Goal: Task Accomplishment & Management: Use online tool/utility

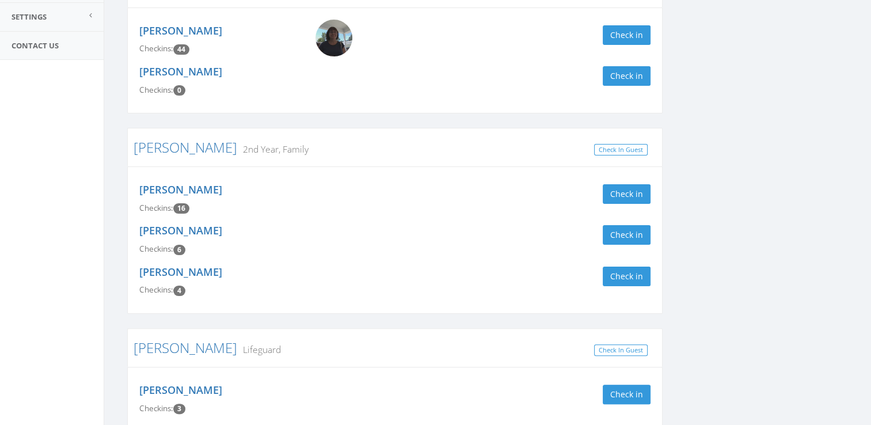
scroll to position [274, 0]
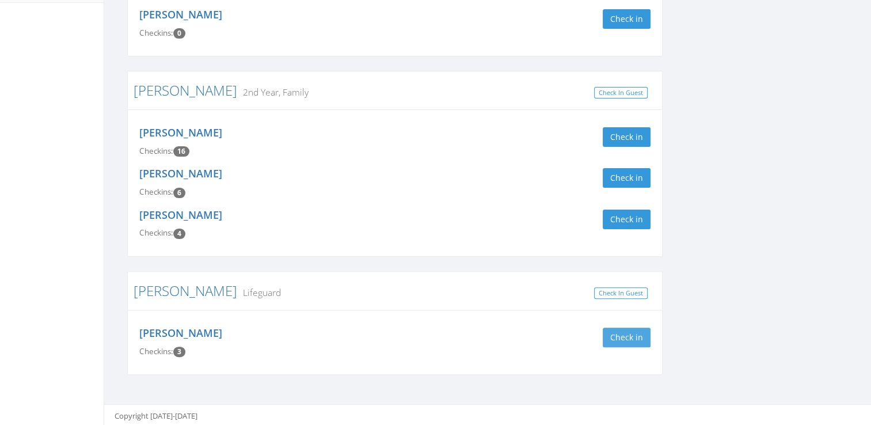
type input "Peg"
click at [619, 335] on button "Check in" at bounding box center [627, 338] width 48 height 20
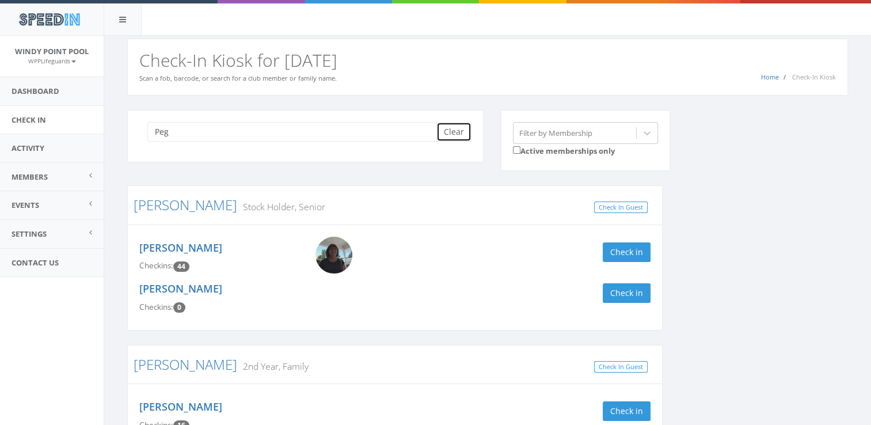
click at [456, 135] on button "Clear" at bounding box center [453, 132] width 35 height 20
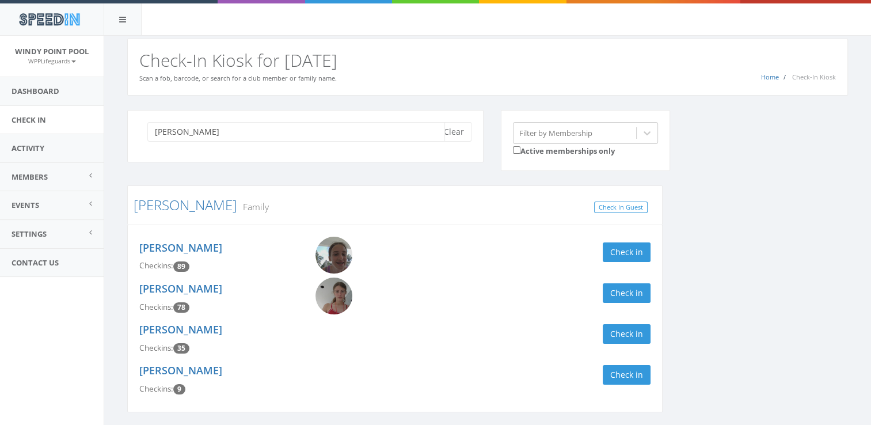
scroll to position [39, 0]
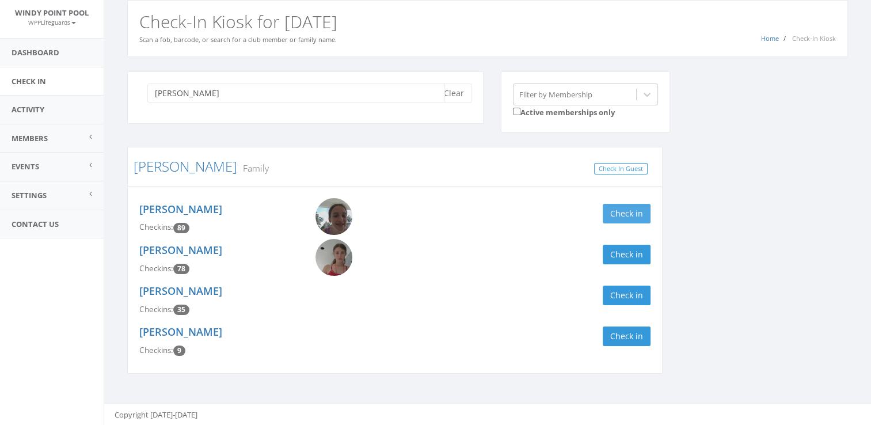
type input "[PERSON_NAME]"
click at [626, 211] on button "Check in" at bounding box center [627, 214] width 48 height 20
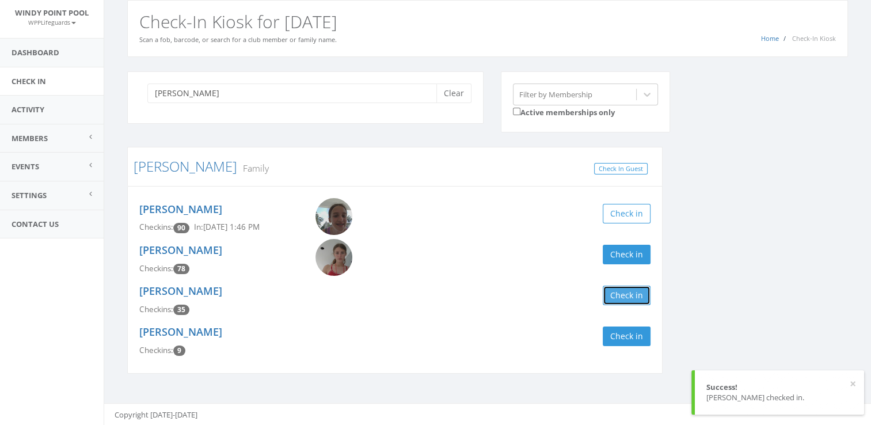
click at [632, 291] on button "Check in" at bounding box center [627, 295] width 48 height 20
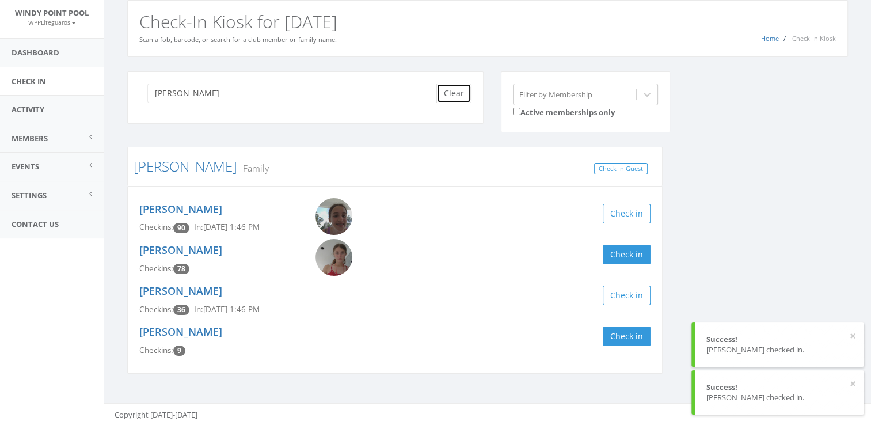
click at [454, 93] on button "Clear" at bounding box center [453, 93] width 35 height 20
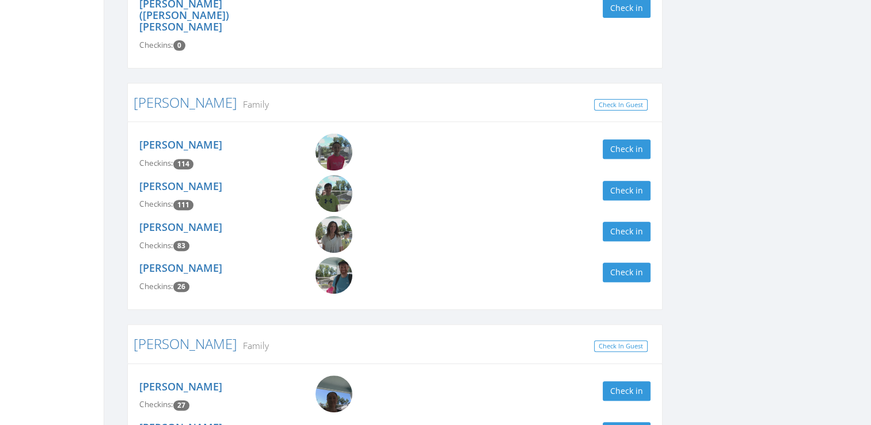
scroll to position [493, 0]
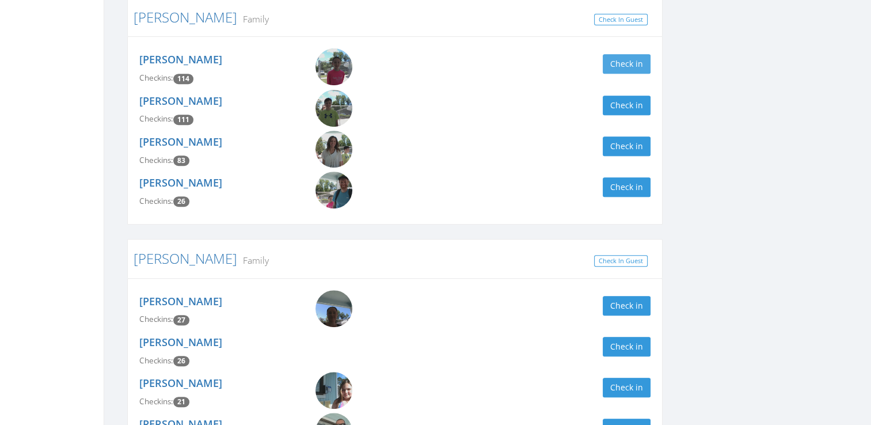
type input "[PERSON_NAME]"
click at [633, 54] on button "Check in" at bounding box center [627, 64] width 48 height 20
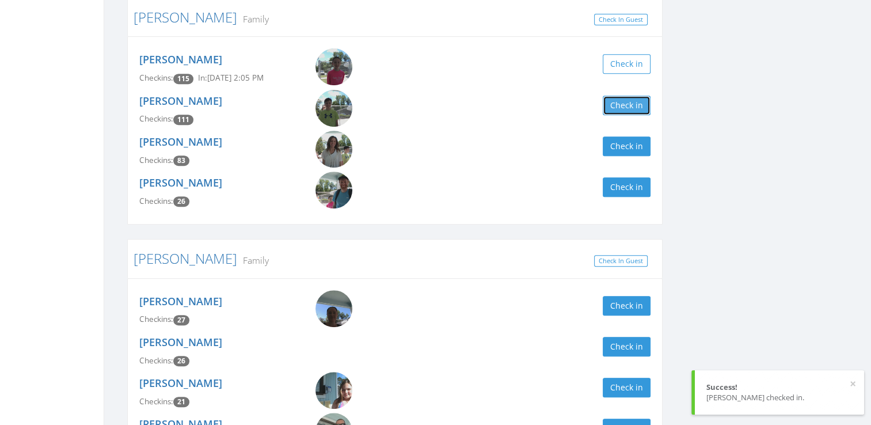
click at [633, 96] on button "Check in" at bounding box center [627, 106] width 48 height 20
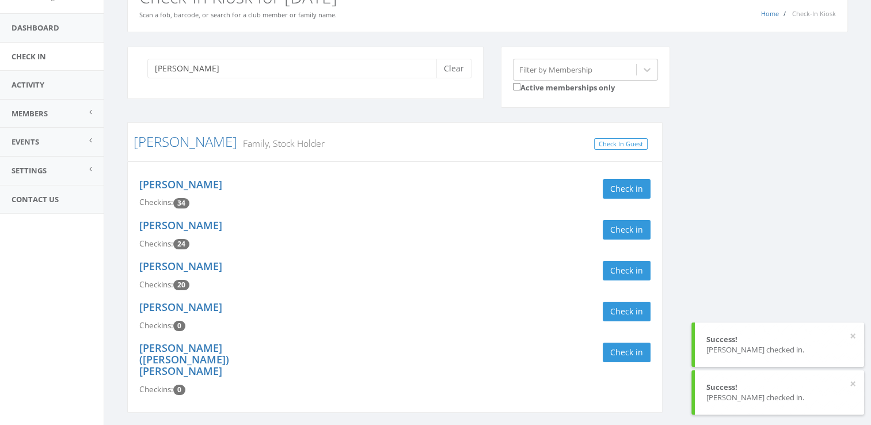
scroll to position [0, 0]
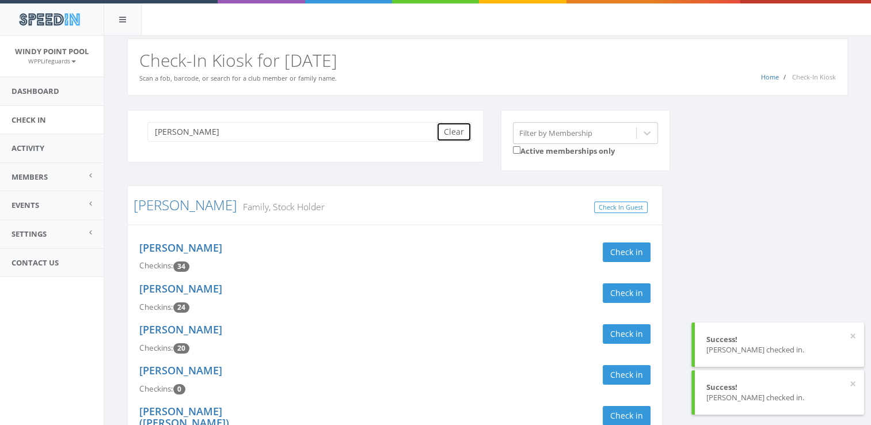
click at [447, 132] on button "Clear" at bounding box center [453, 132] width 35 height 20
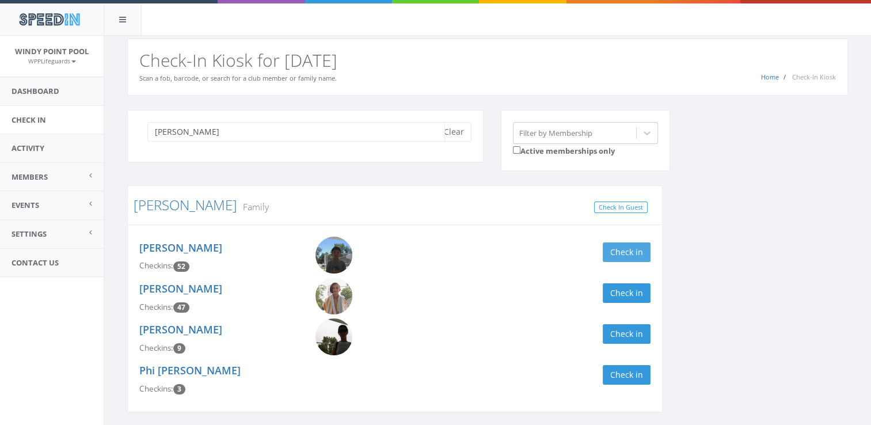
type input "[PERSON_NAME]"
click at [631, 244] on button "Check in" at bounding box center [627, 252] width 48 height 20
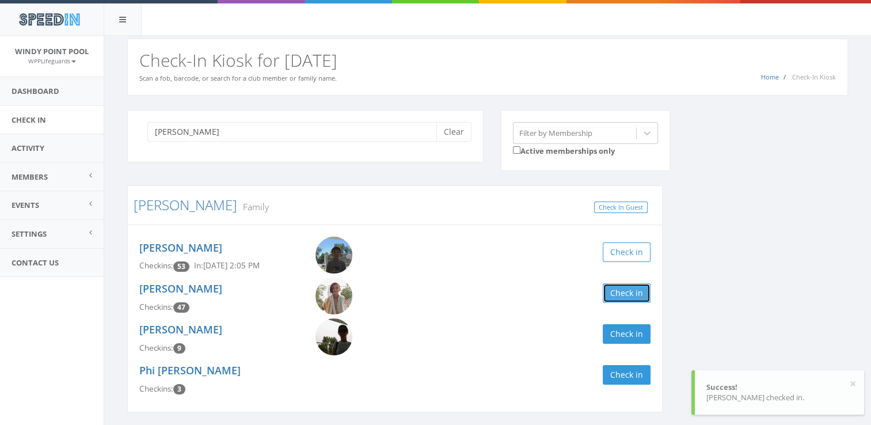
click at [627, 290] on button "Check in" at bounding box center [627, 293] width 48 height 20
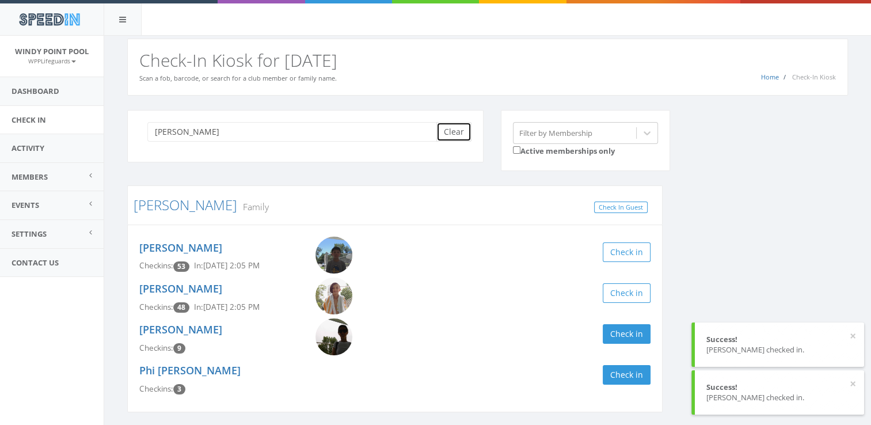
click at [447, 132] on button "Clear" at bounding box center [453, 132] width 35 height 20
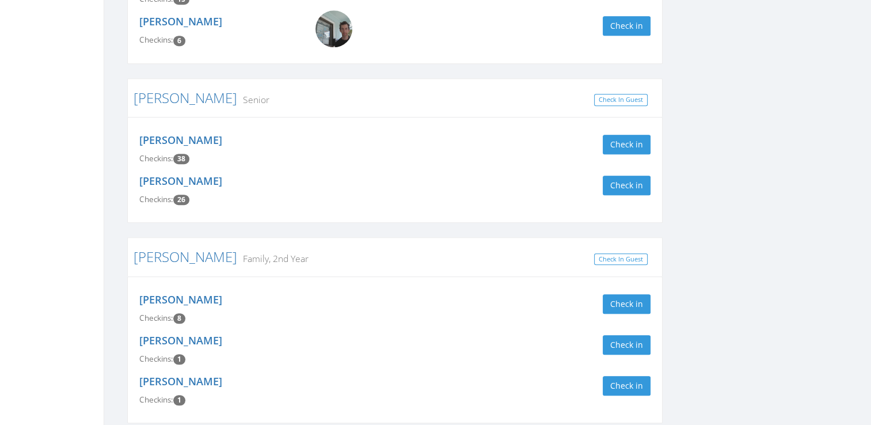
scroll to position [879, 0]
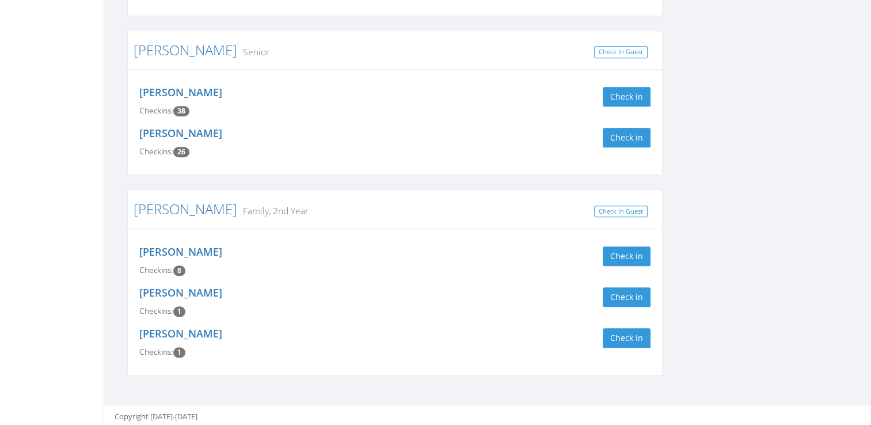
type input "sch"
click at [624, 108] on div "[PERSON_NAME] Checkins: 38 Check in" at bounding box center [395, 101] width 528 height 41
click at [625, 98] on button "Check in" at bounding box center [627, 97] width 48 height 20
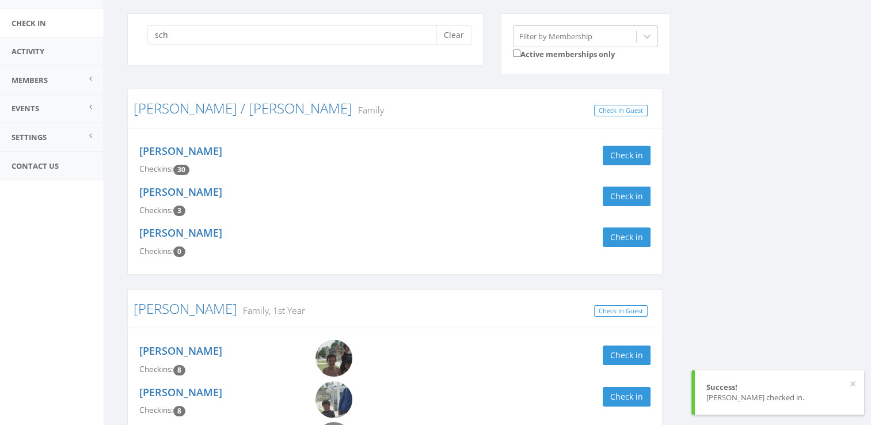
scroll to position [0, 0]
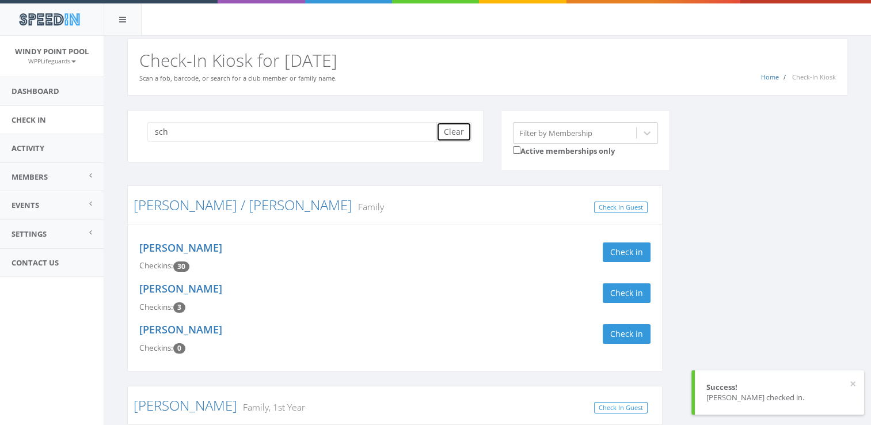
click at [462, 135] on button "Clear" at bounding box center [453, 132] width 35 height 20
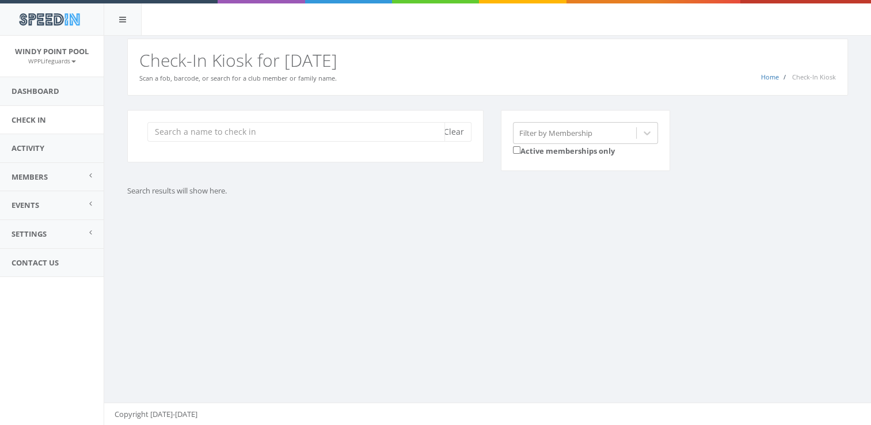
click at [252, 132] on input "search" at bounding box center [296, 132] width 298 height 20
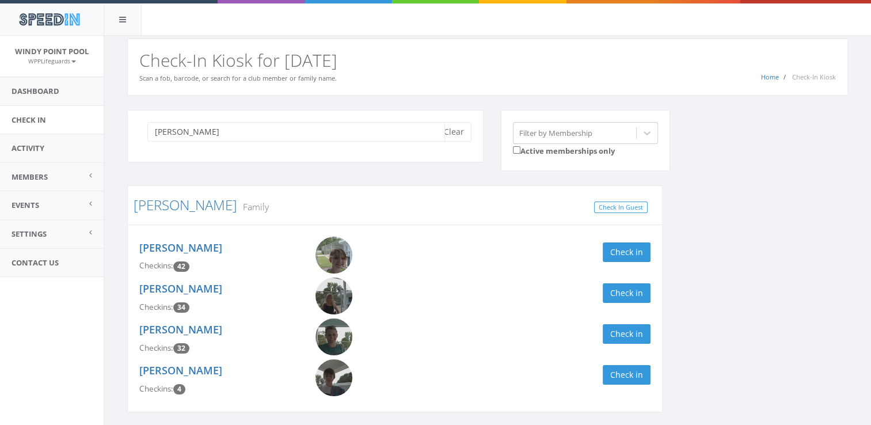
type input "[PERSON_NAME]"
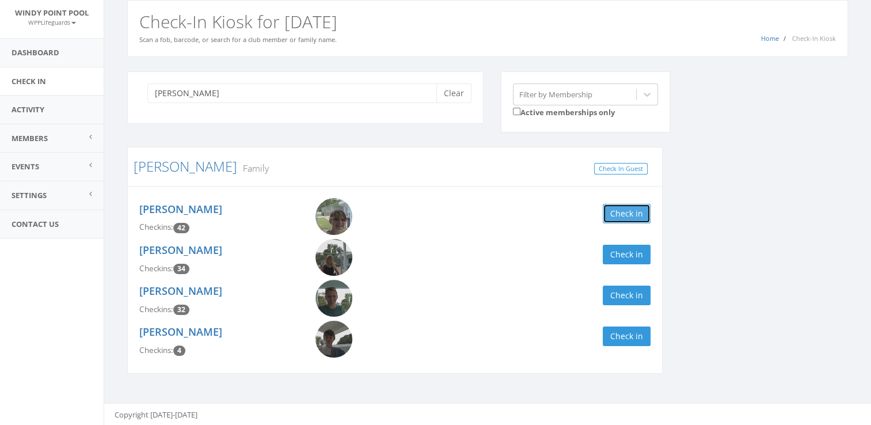
click at [623, 210] on button "Check in" at bounding box center [627, 214] width 48 height 20
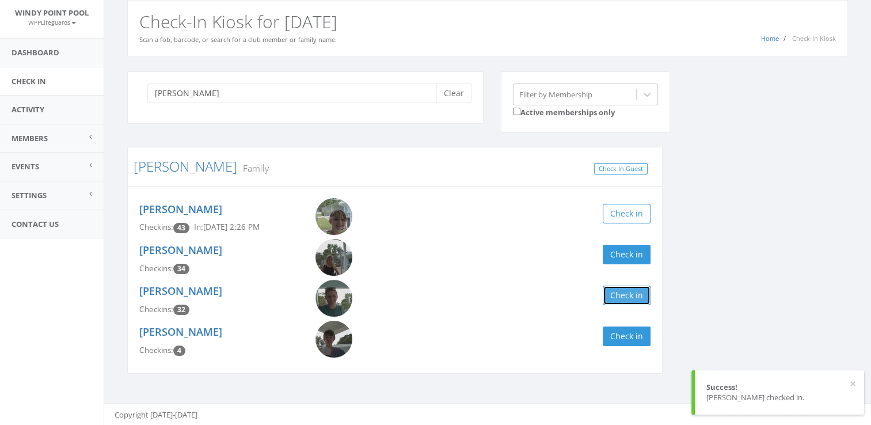
click at [616, 288] on button "Check in" at bounding box center [627, 295] width 48 height 20
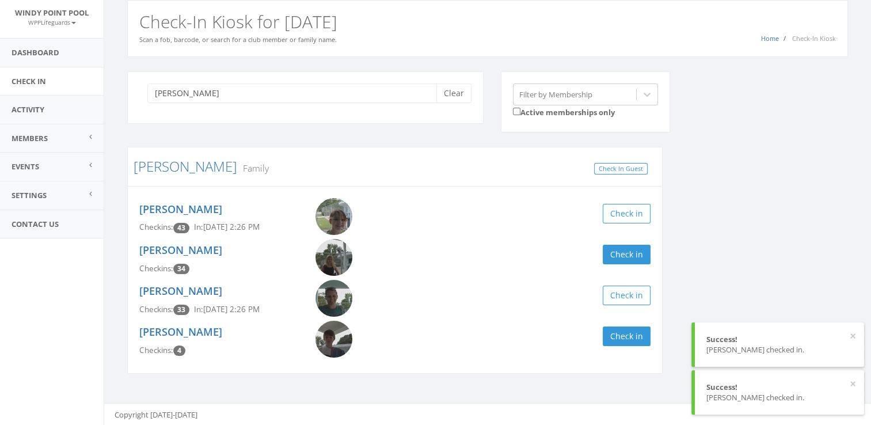
click at [713, 310] on div "[PERSON_NAME] Clear Filter by Membership Active memberships only [PERSON_NAME] …" at bounding box center [488, 229] width 738 height 317
click at [741, 236] on div "[PERSON_NAME] Clear Filter by Membership Active memberships only [PERSON_NAME] …" at bounding box center [488, 229] width 738 height 317
click at [850, 334] on button "×" at bounding box center [853, 336] width 6 height 12
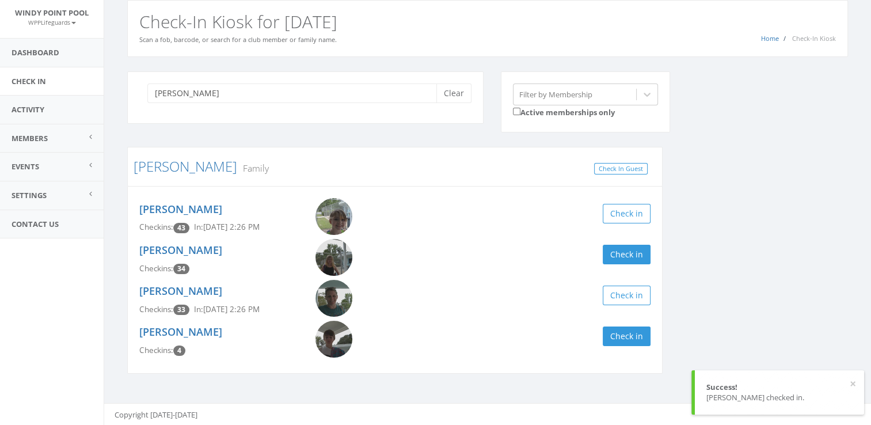
click at [760, 191] on div "[PERSON_NAME] Clear Filter by Membership Active memberships only [PERSON_NAME] …" at bounding box center [488, 229] width 738 height 317
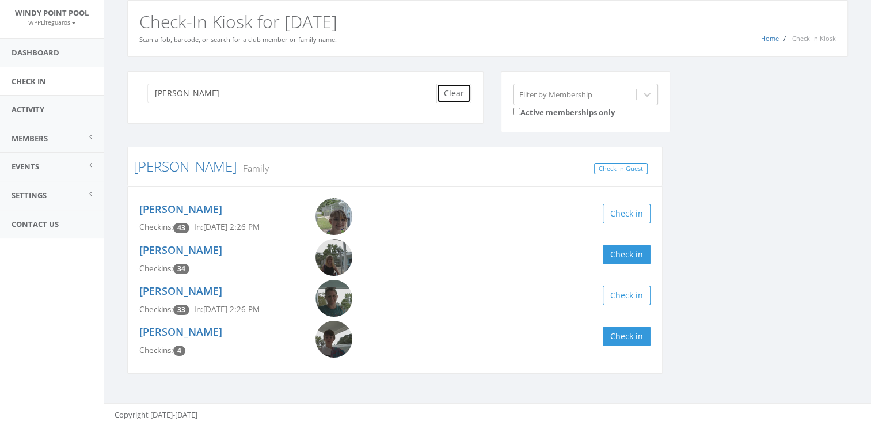
click at [449, 91] on button "Clear" at bounding box center [453, 93] width 35 height 20
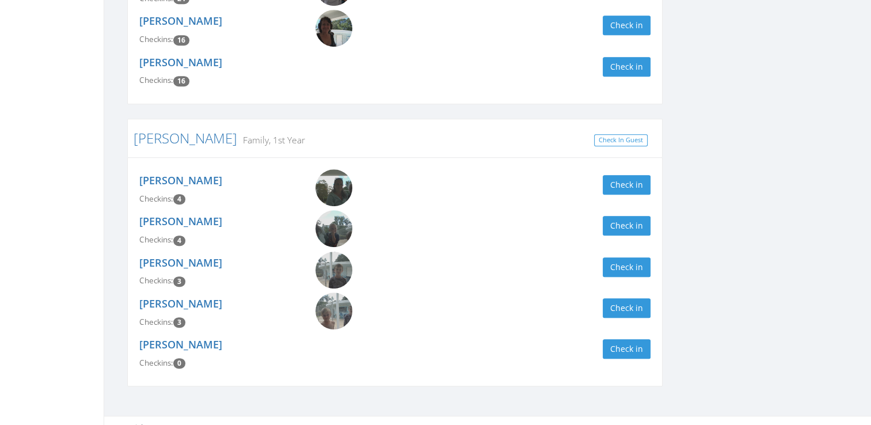
scroll to position [679, 0]
type input "rich"
click at [625, 176] on button "Check in" at bounding box center [627, 186] width 48 height 20
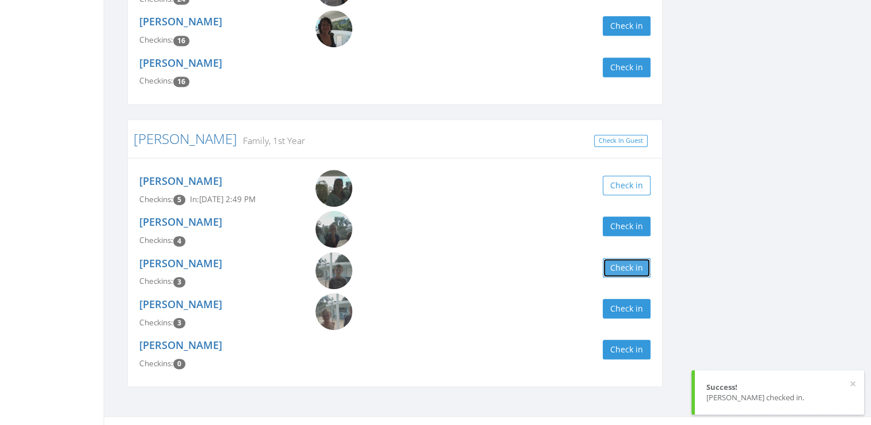
click at [633, 259] on button "Check in" at bounding box center [627, 268] width 48 height 20
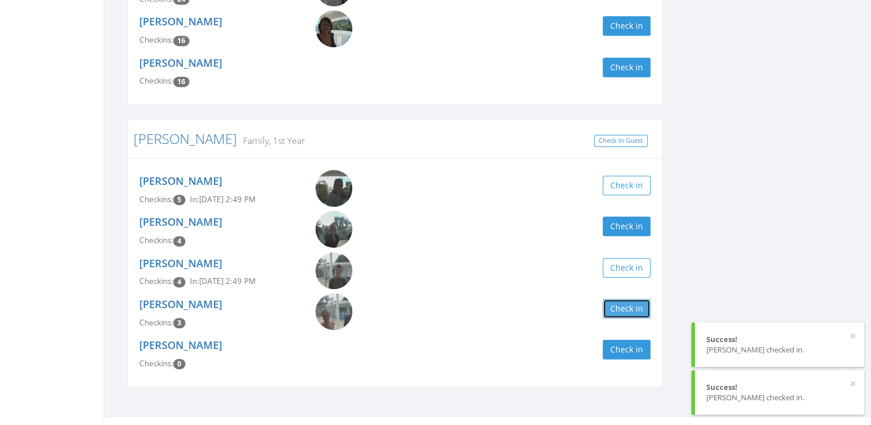
click at [625, 303] on button "Check in" at bounding box center [627, 309] width 48 height 20
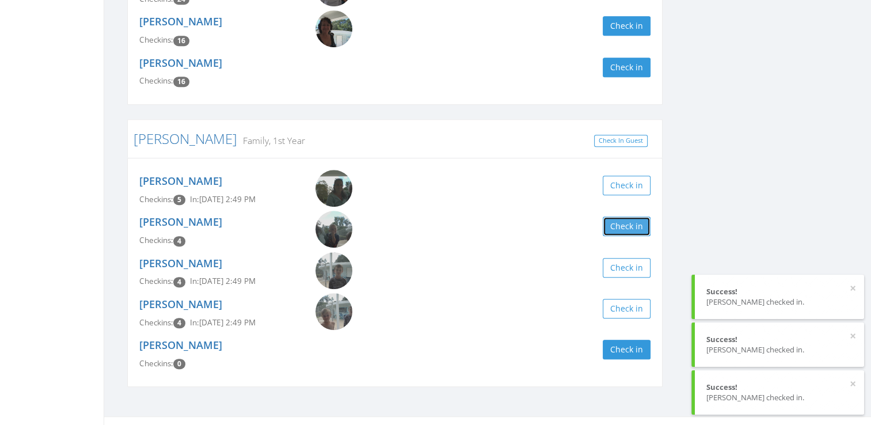
click at [607, 216] on button "Check in" at bounding box center [627, 226] width 48 height 20
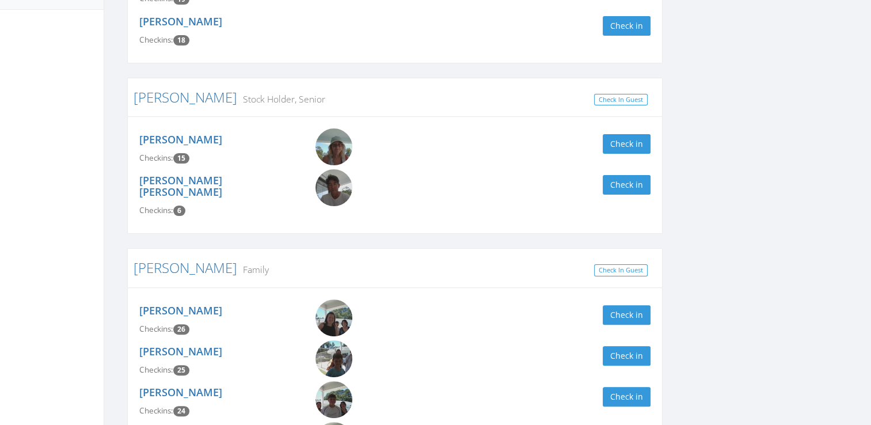
scroll to position [0, 0]
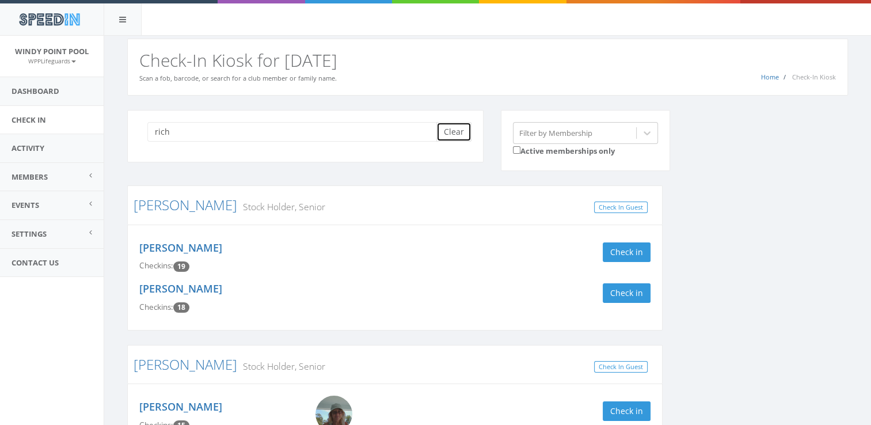
click at [451, 122] on button "Clear" at bounding box center [453, 132] width 35 height 20
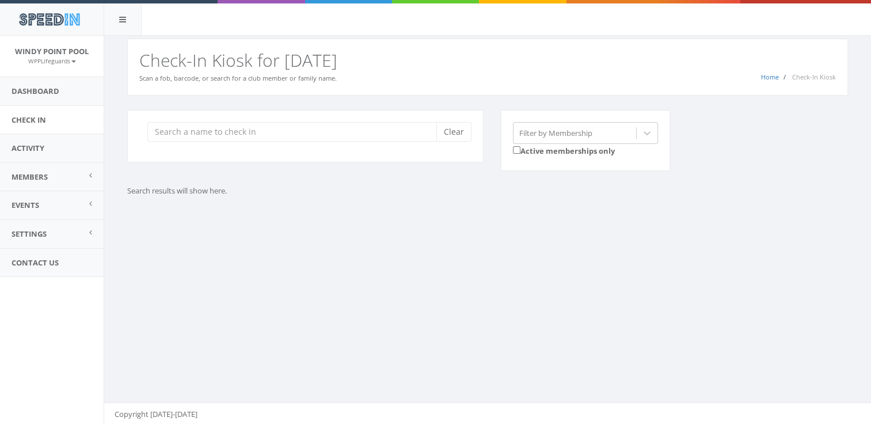
click at [142, 113] on div "Clear" at bounding box center [305, 136] width 356 height 52
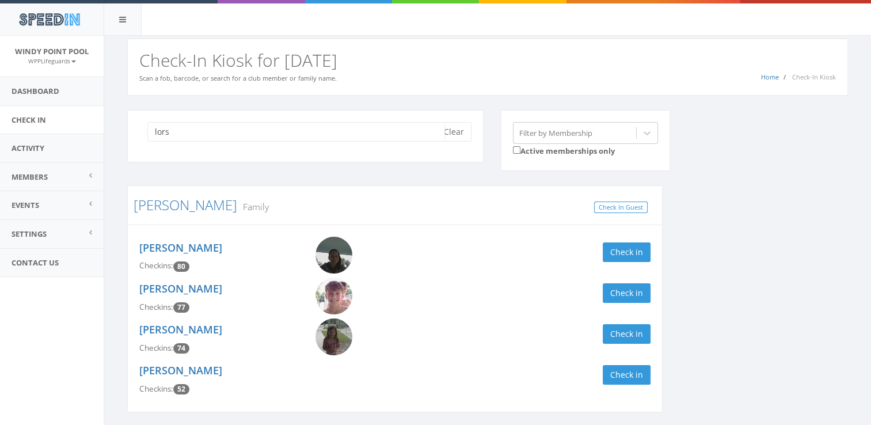
scroll to position [39, 0]
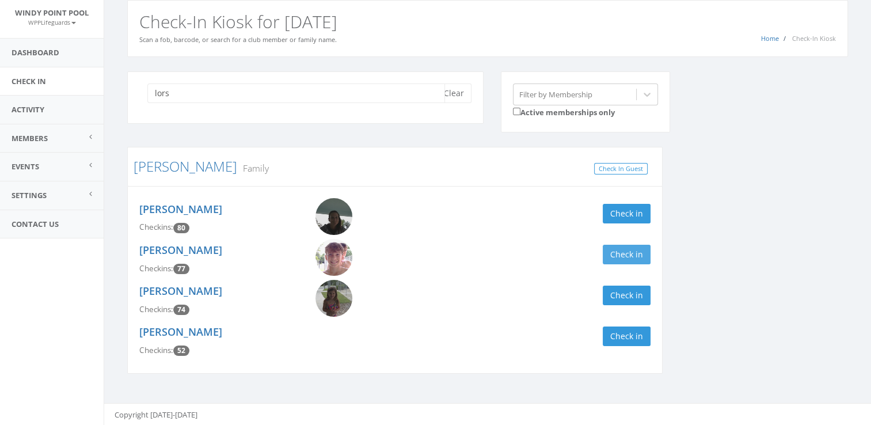
type input "lors"
click at [629, 257] on button "Check in" at bounding box center [627, 255] width 48 height 20
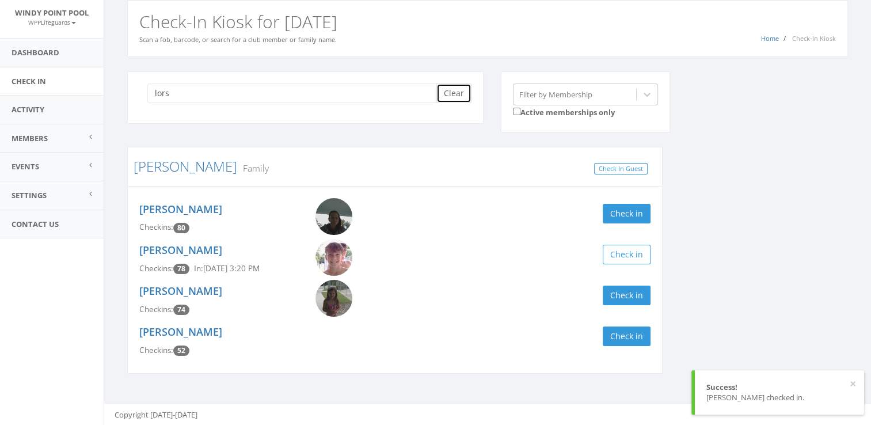
click at [454, 90] on button "Clear" at bounding box center [453, 93] width 35 height 20
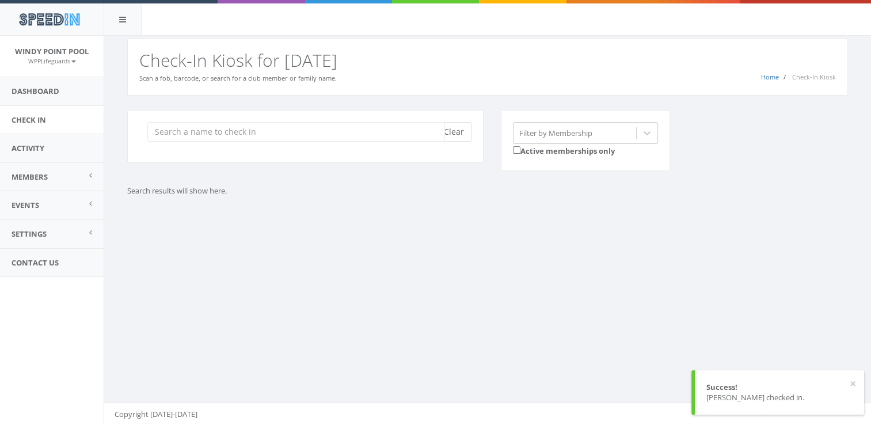
scroll to position [0, 0]
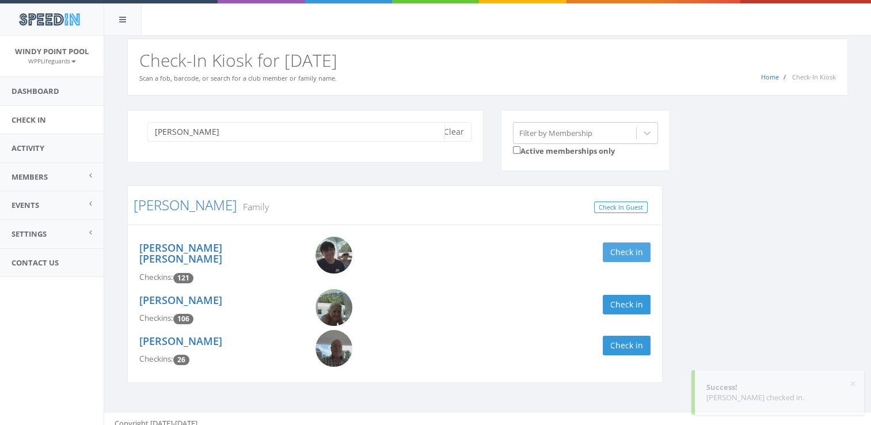
type input "[PERSON_NAME]"
click at [633, 245] on button "Check in" at bounding box center [627, 252] width 48 height 20
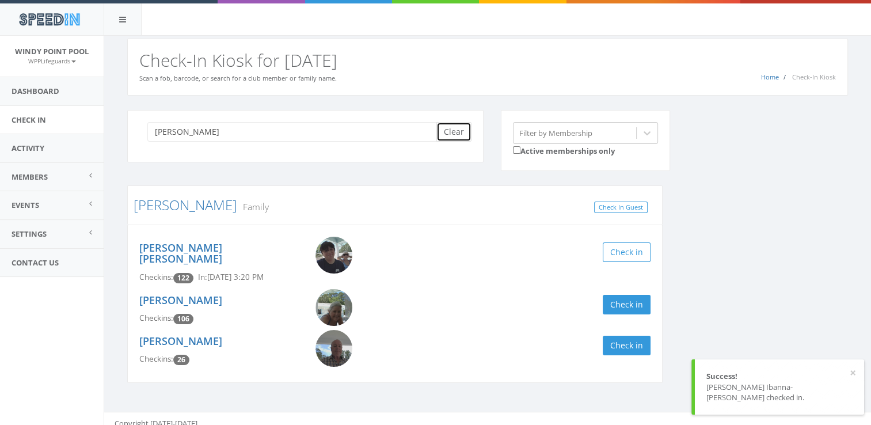
click at [446, 131] on button "Clear" at bounding box center [453, 132] width 35 height 20
